Goal: Information Seeking & Learning: Learn about a topic

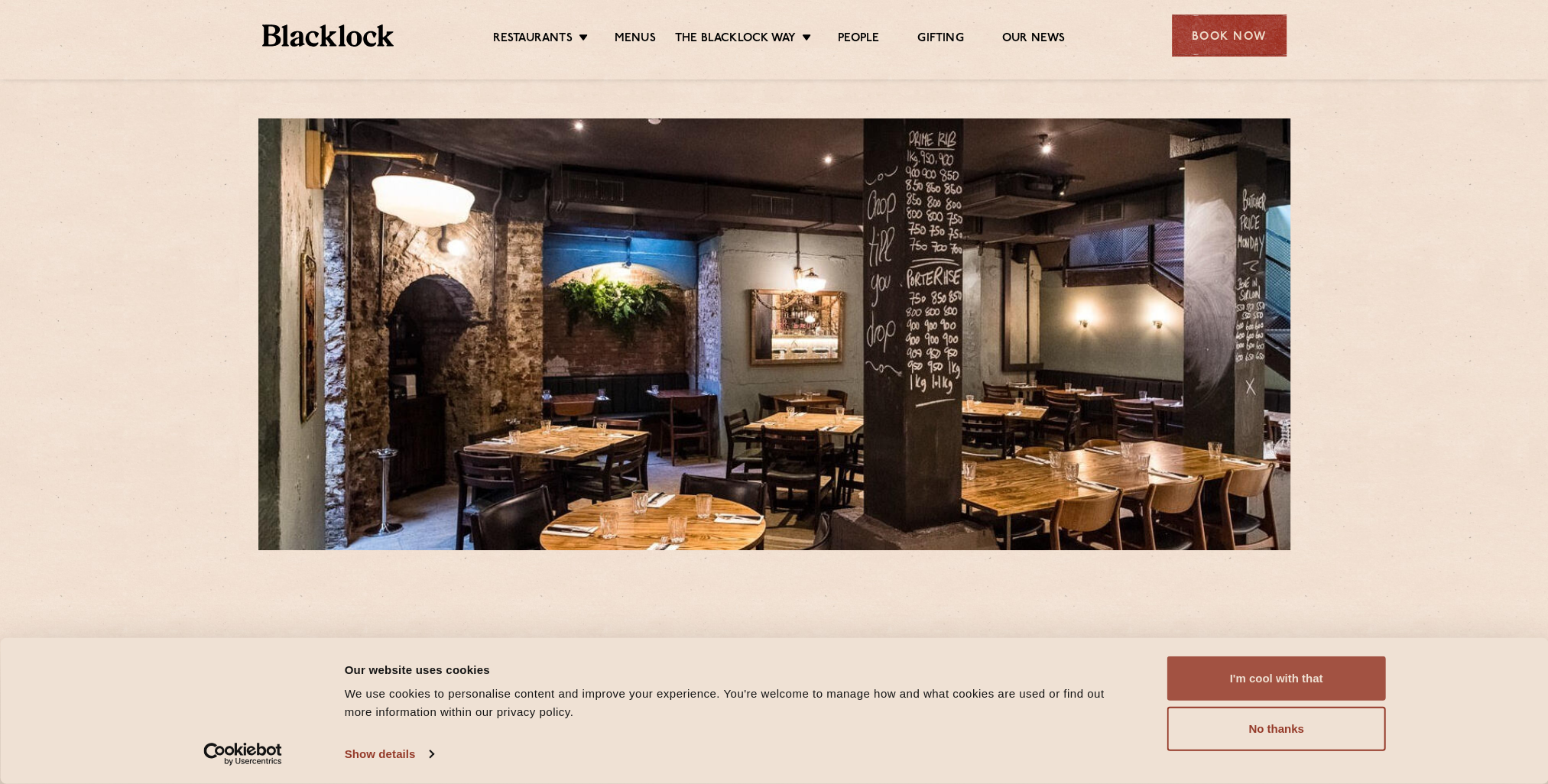
click at [1341, 671] on button "I'm cool with that" at bounding box center [1276, 679] width 219 height 45
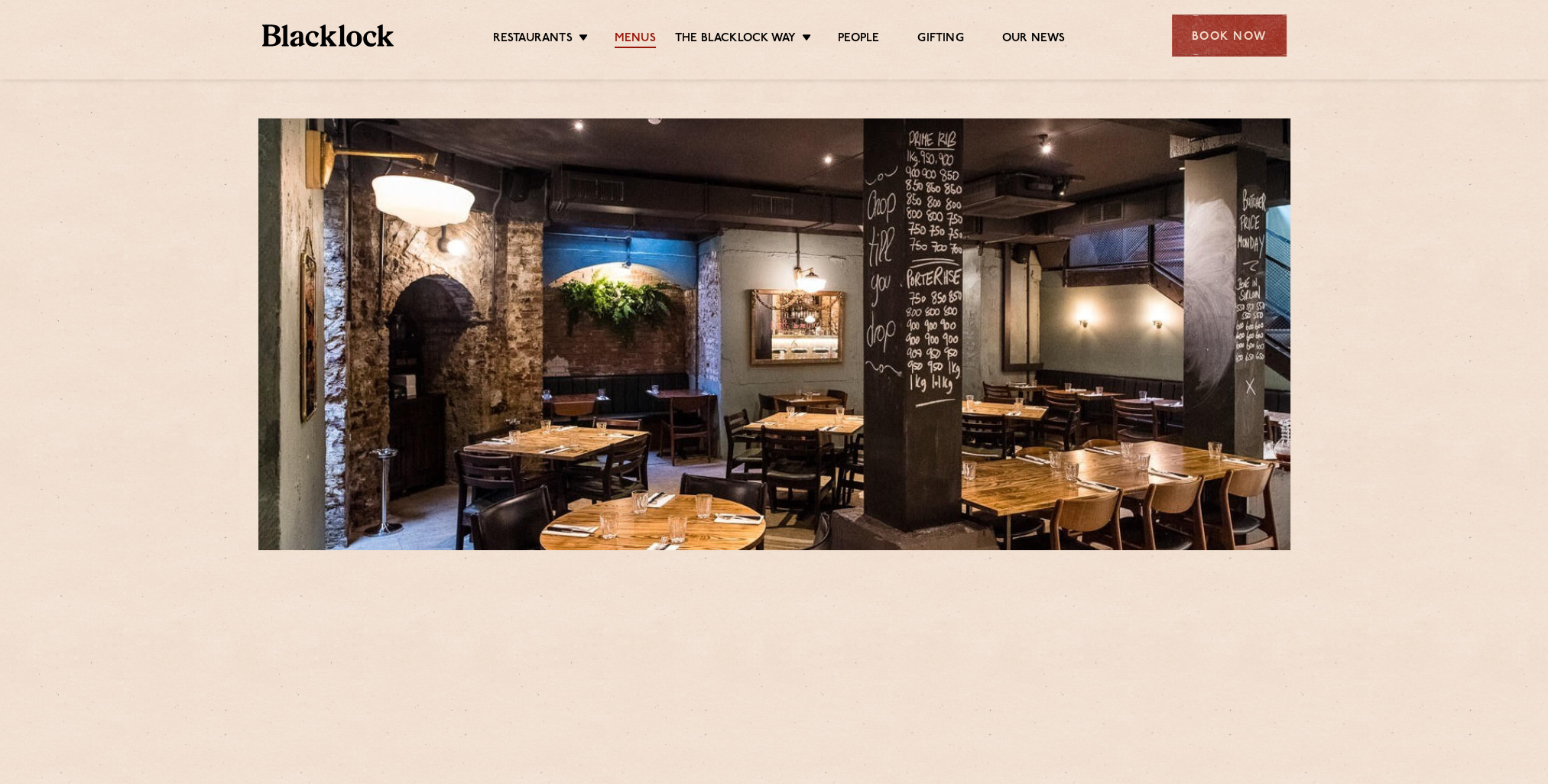
click at [630, 35] on link "Menus" at bounding box center [635, 40] width 41 height 17
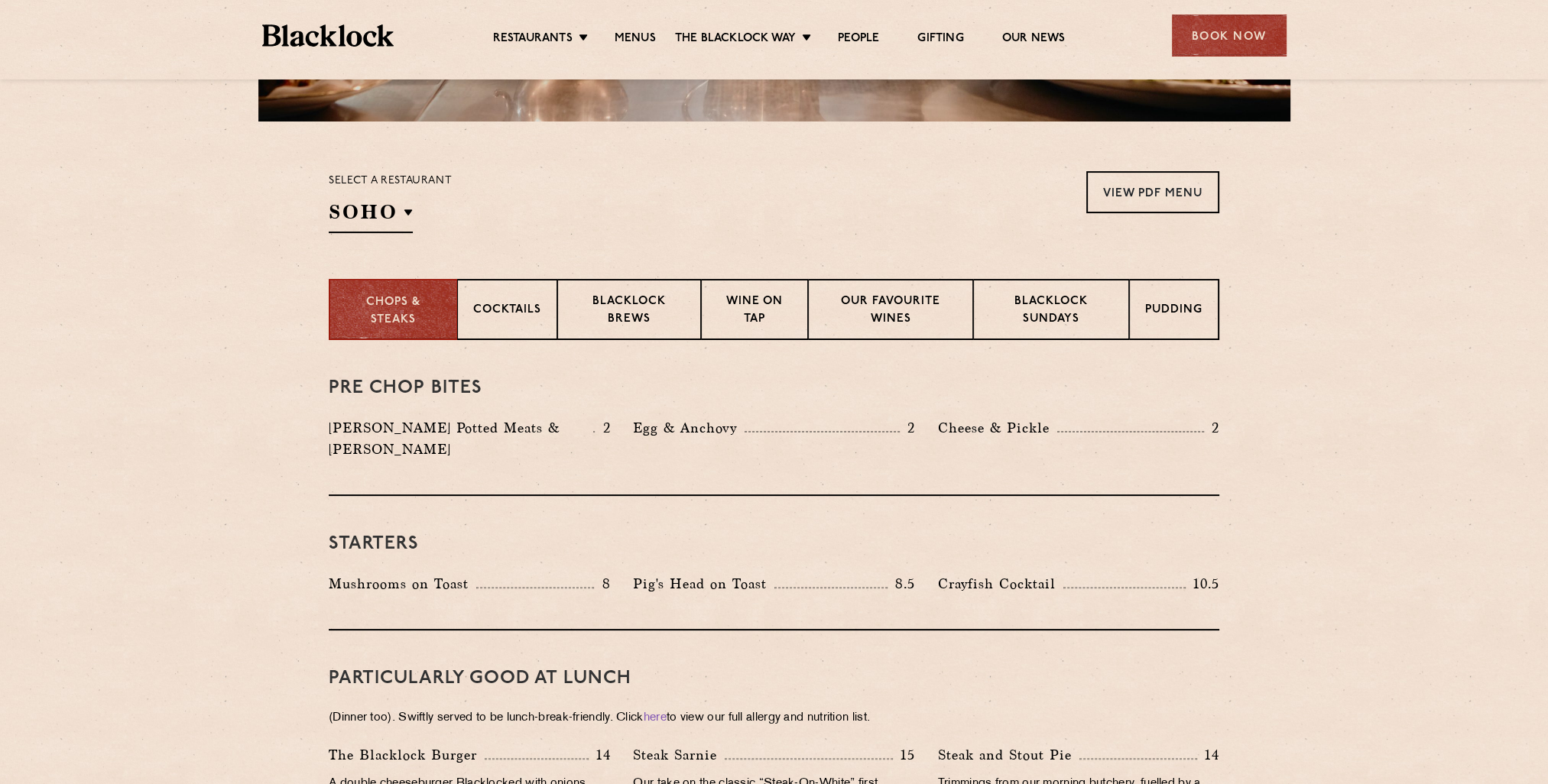
scroll to position [356, 0]
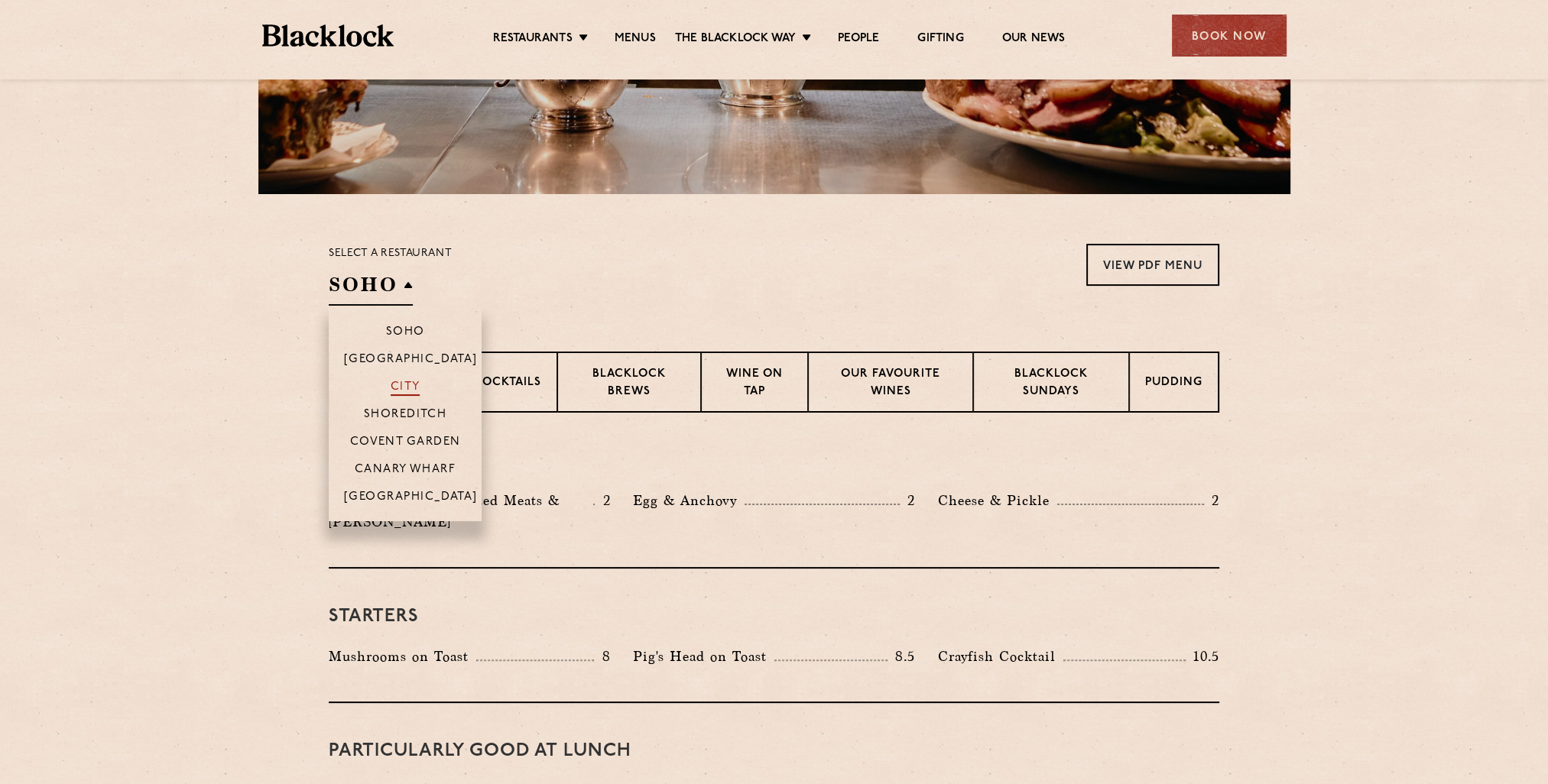
click at [405, 387] on p "City" at bounding box center [405, 388] width 30 height 15
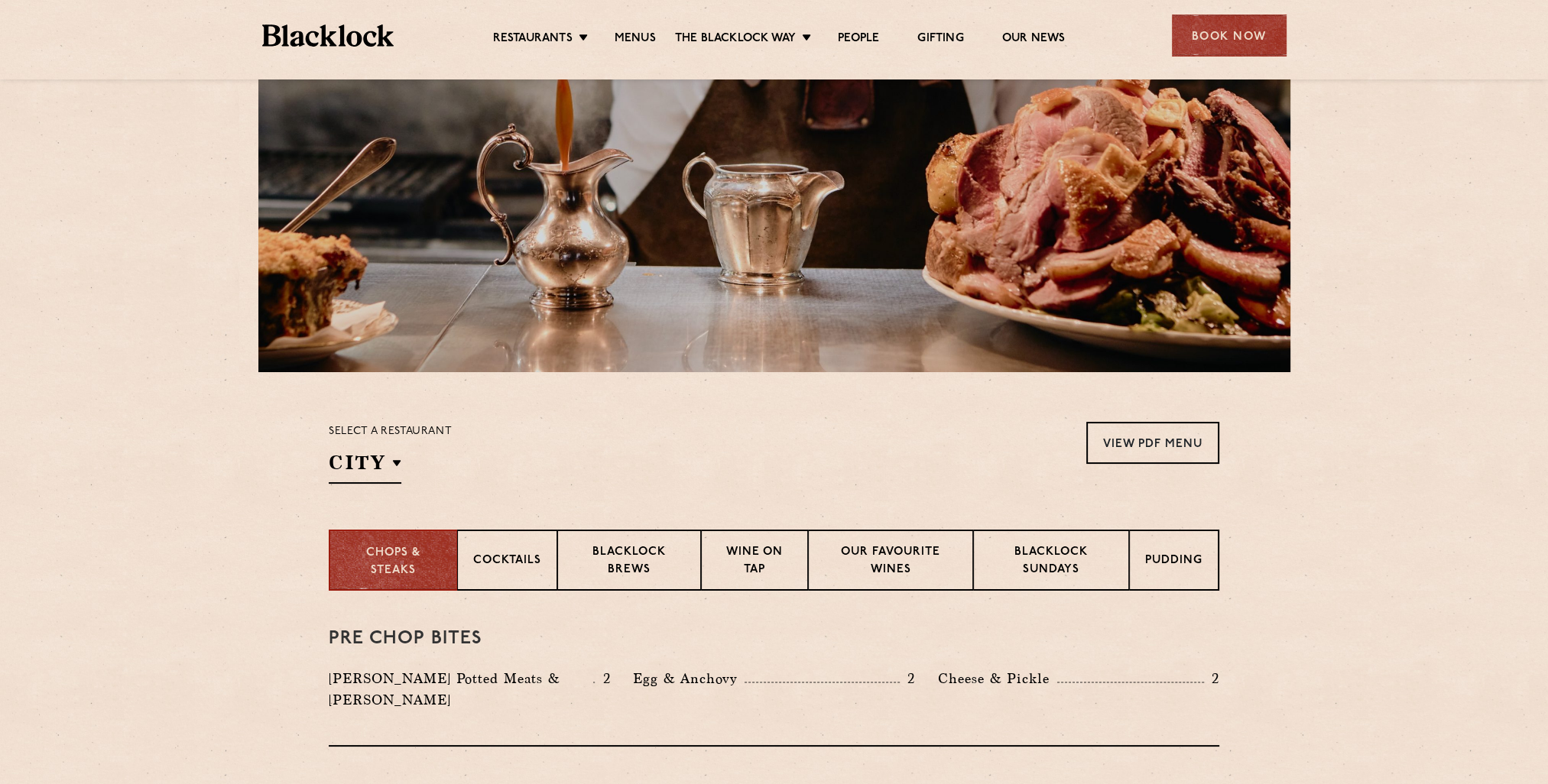
scroll to position [0, 0]
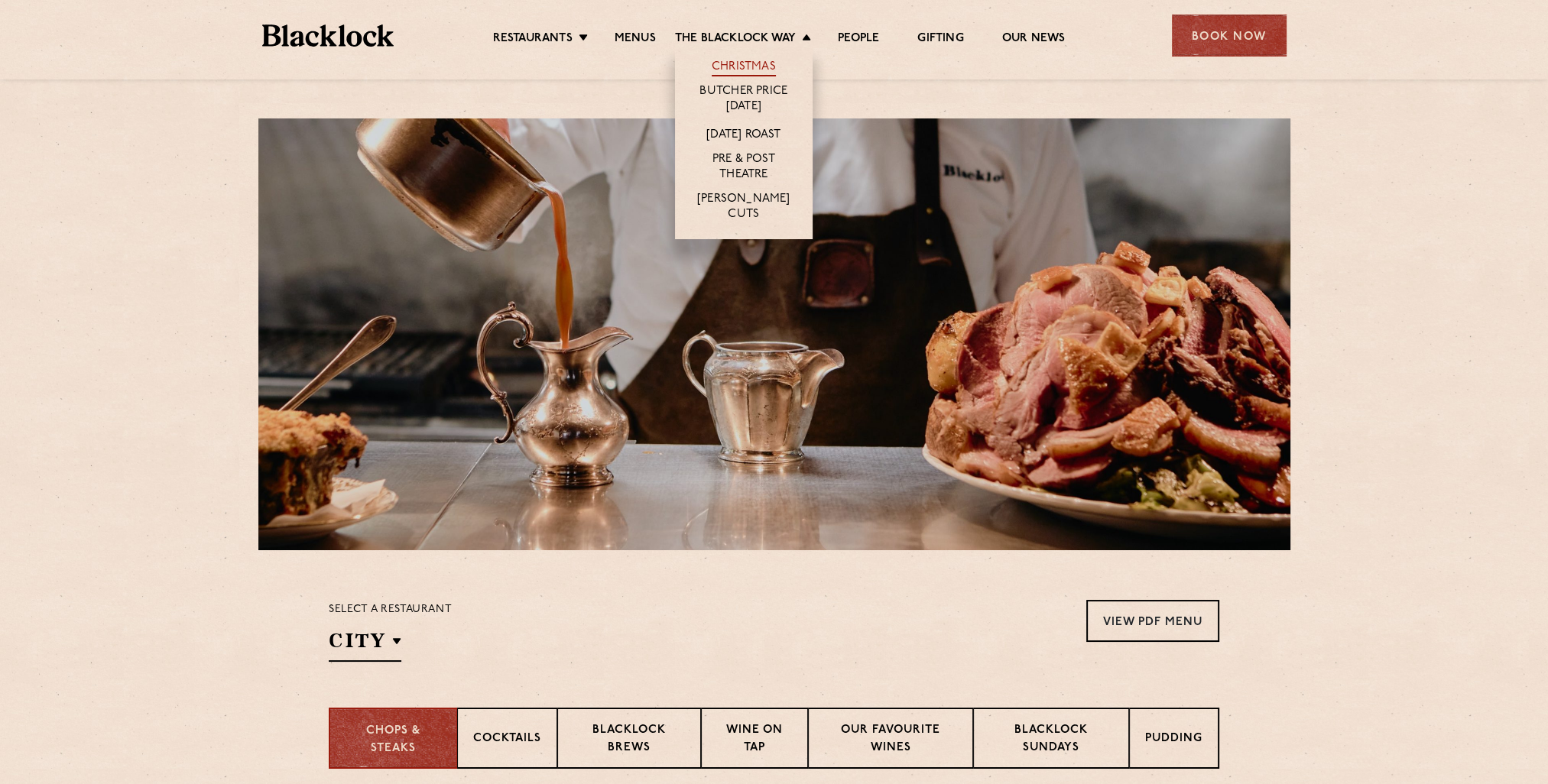
click at [746, 66] on link "Christmas" at bounding box center [744, 68] width 64 height 17
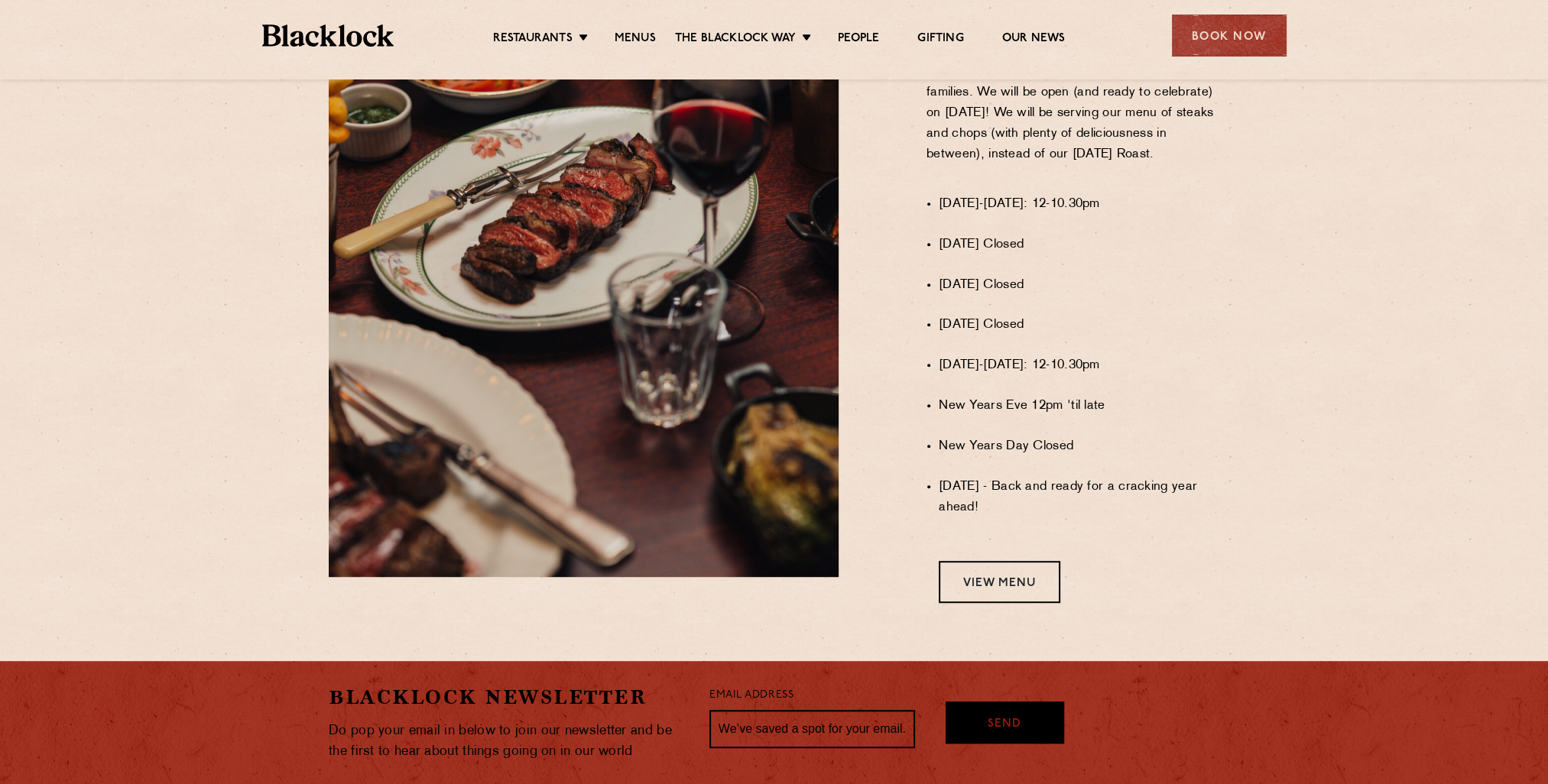
scroll to position [1070, 0]
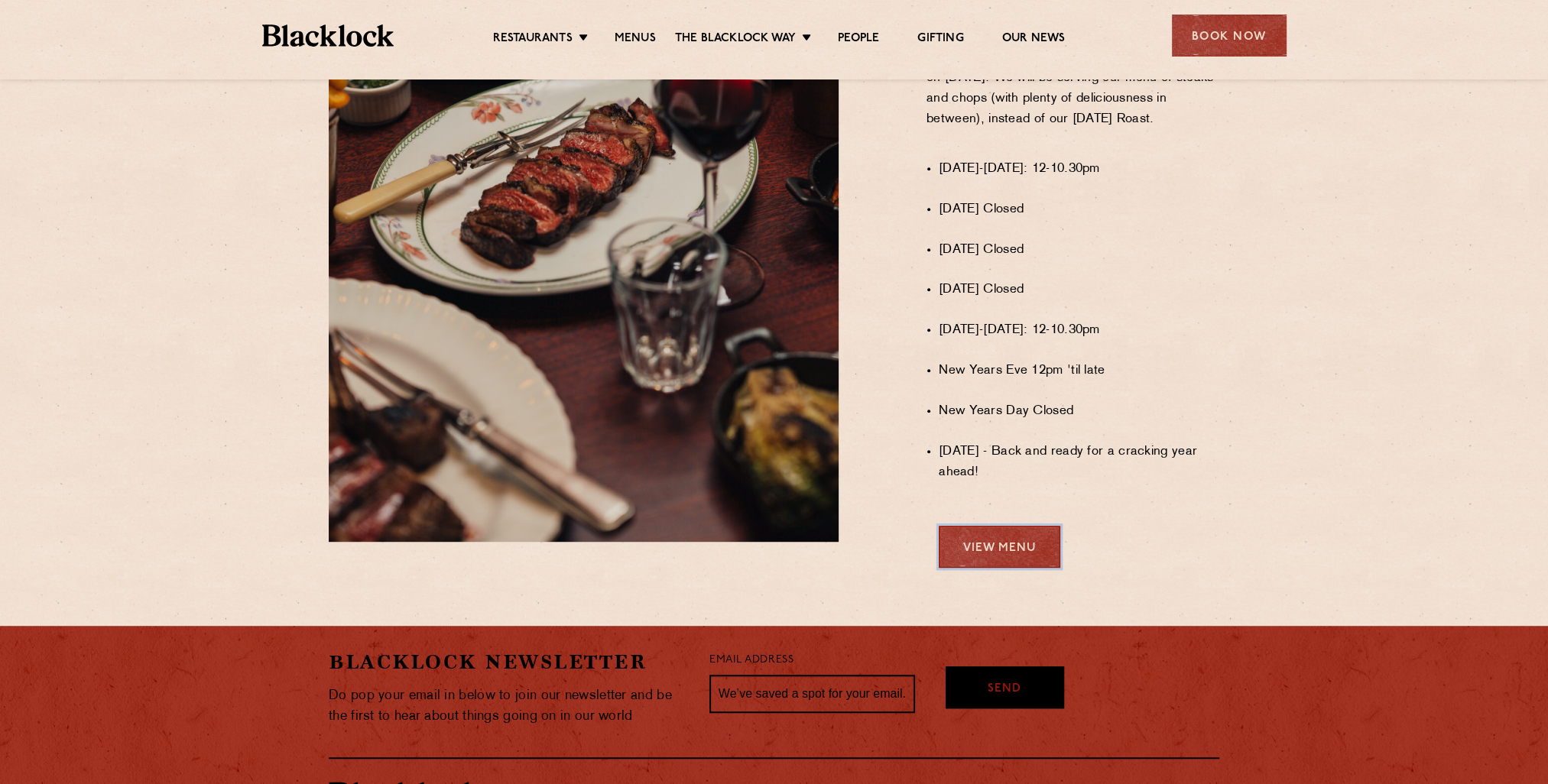
click at [1029, 555] on link "View Menu" at bounding box center [999, 547] width 122 height 42
